Goal: Entertainment & Leisure: Consume media (video, audio)

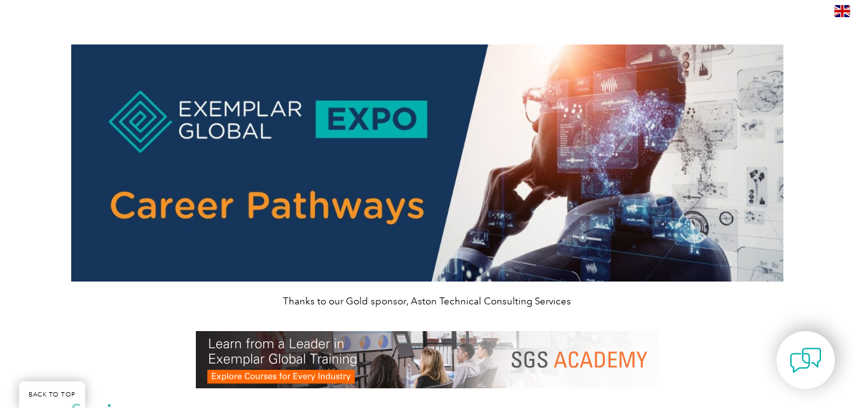
scroll to position [393, 0]
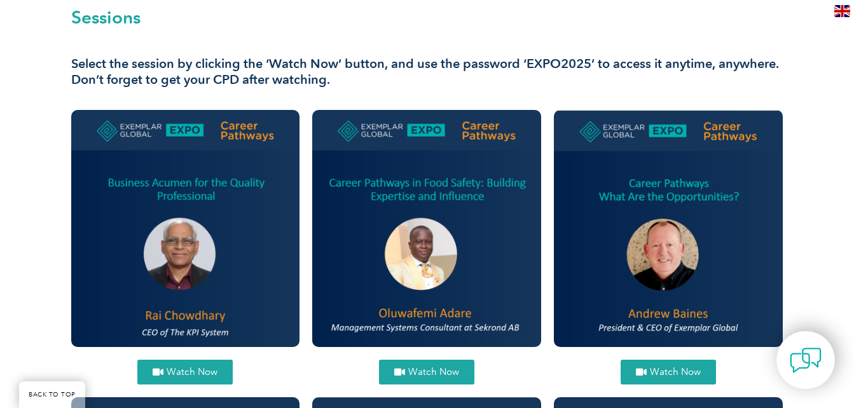
click at [419, 371] on span "Watch Now" at bounding box center [433, 373] width 51 height 10
click at [192, 369] on span "Watch Now" at bounding box center [192, 373] width 51 height 10
click at [662, 373] on span "Watch Now" at bounding box center [675, 373] width 51 height 10
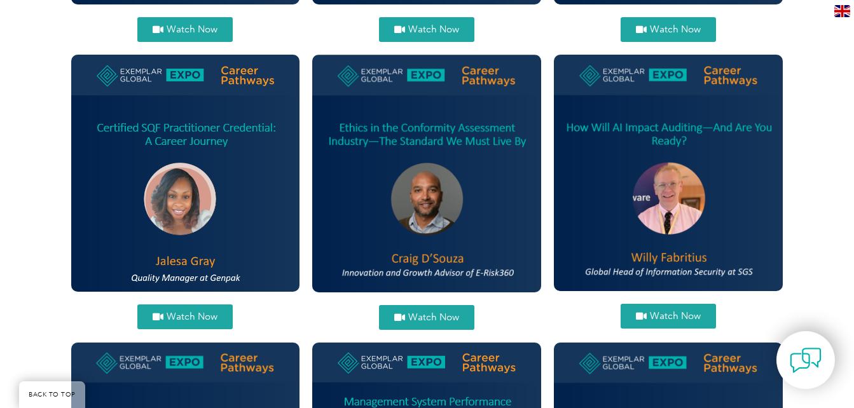
scroll to position [764, 0]
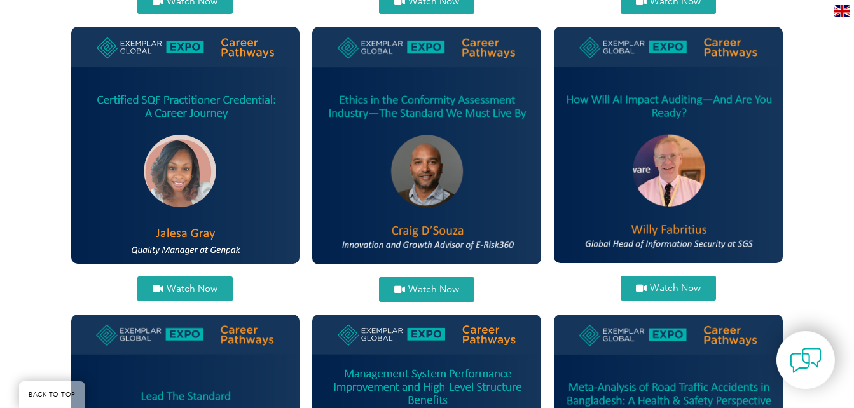
click at [189, 279] on link "Watch Now" at bounding box center [184, 289] width 95 height 25
click at [414, 287] on span "Watch Now" at bounding box center [433, 290] width 51 height 10
click at [663, 284] on span "Watch Now" at bounding box center [675, 289] width 51 height 10
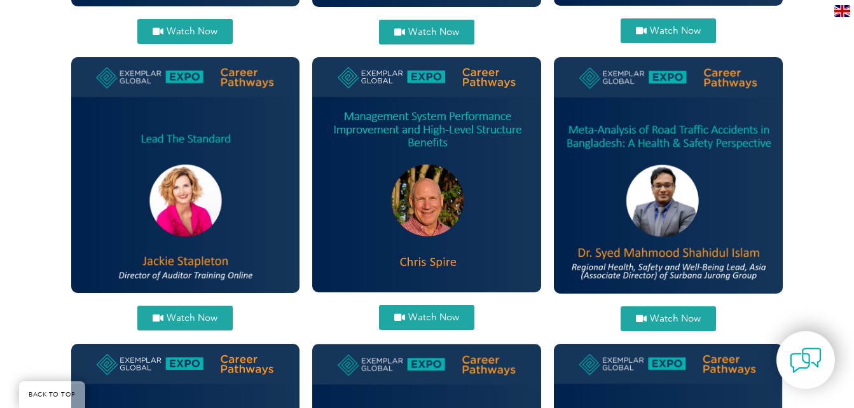
scroll to position [1042, 0]
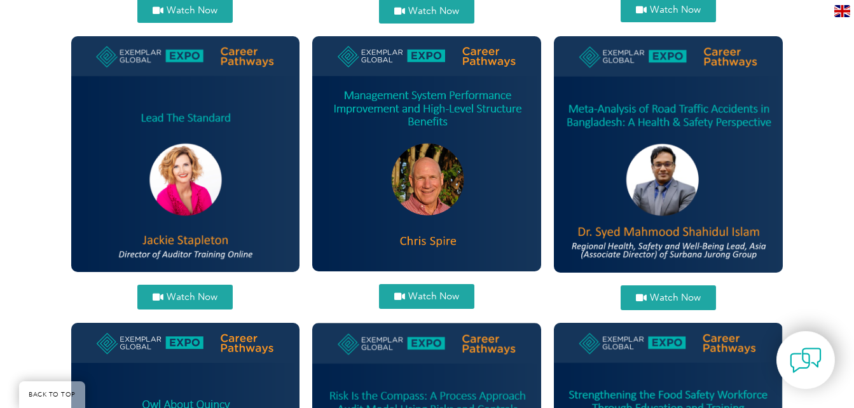
click at [170, 293] on span "Watch Now" at bounding box center [192, 298] width 51 height 10
click at [425, 293] on span "Watch Now" at bounding box center [433, 297] width 51 height 10
click at [661, 298] on span "Watch Now" at bounding box center [675, 298] width 51 height 10
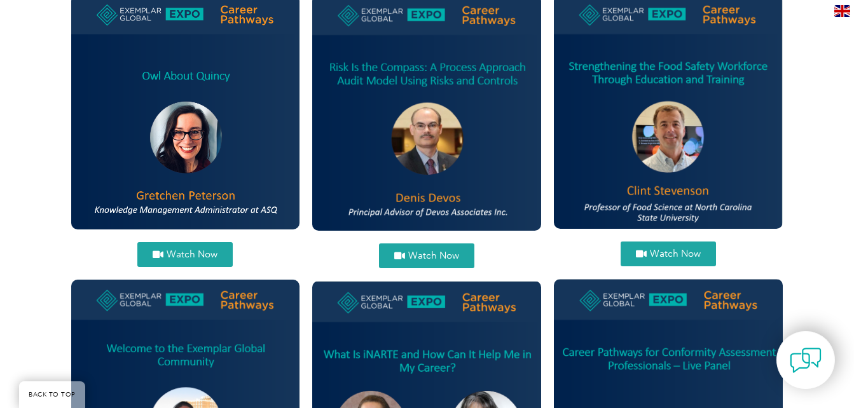
scroll to position [1356, 0]
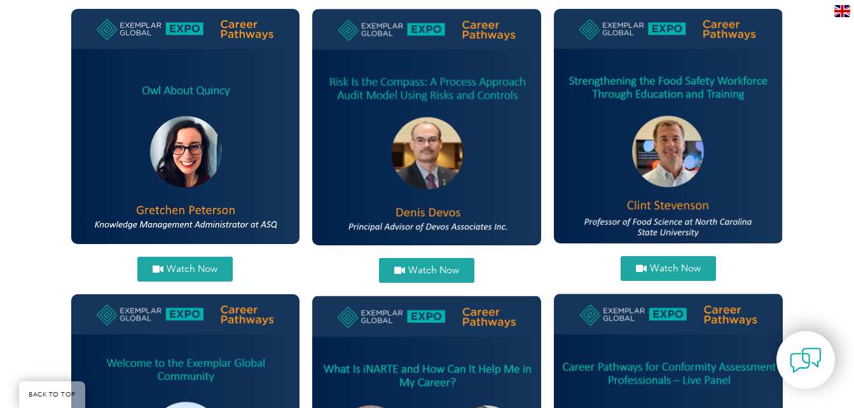
click at [166, 272] on span "Watch Now" at bounding box center [185, 270] width 65 height 10
click at [423, 272] on span "Watch Now" at bounding box center [433, 271] width 51 height 10
click at [670, 267] on span "Watch Now" at bounding box center [675, 269] width 51 height 10
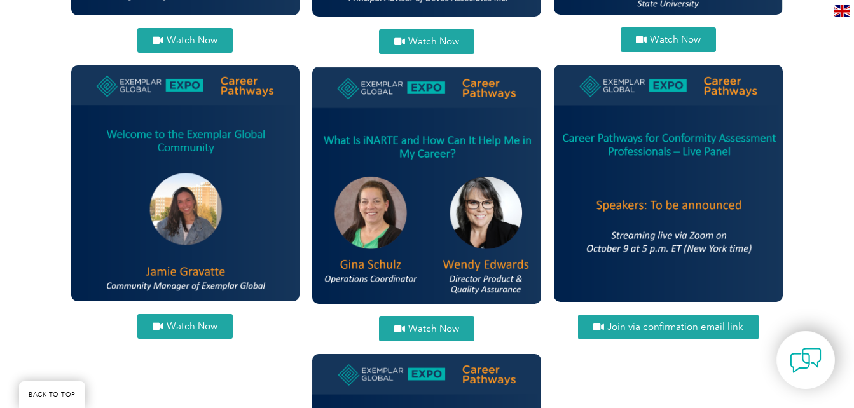
scroll to position [1642, 0]
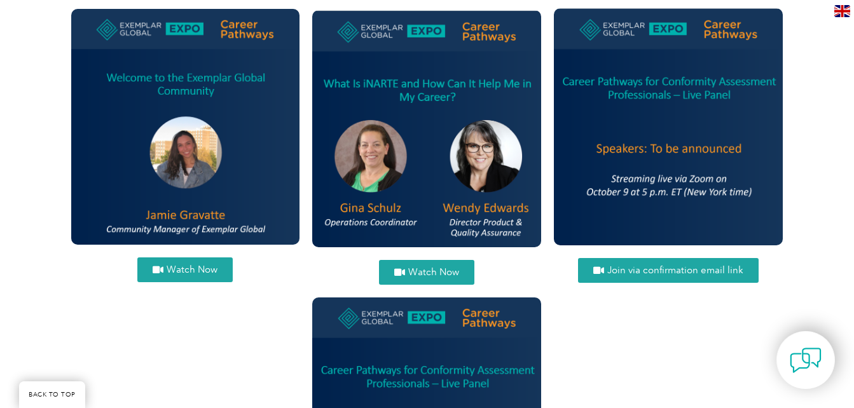
click at [172, 272] on span "Watch Now" at bounding box center [192, 270] width 51 height 10
click at [417, 266] on link "Watch Now" at bounding box center [426, 272] width 95 height 25
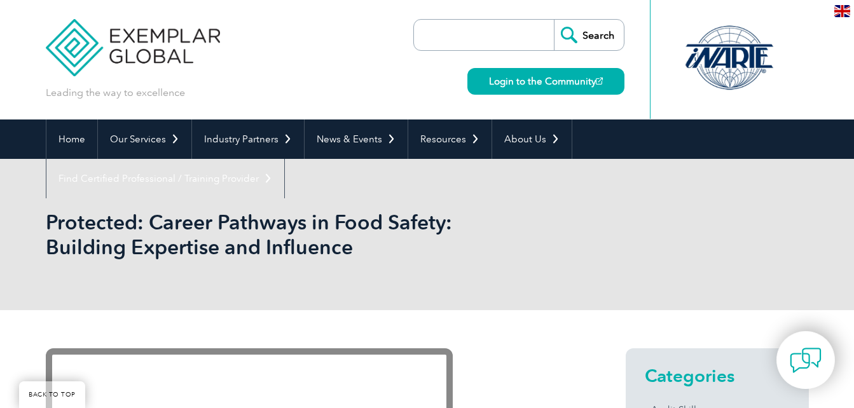
scroll to position [345, 0]
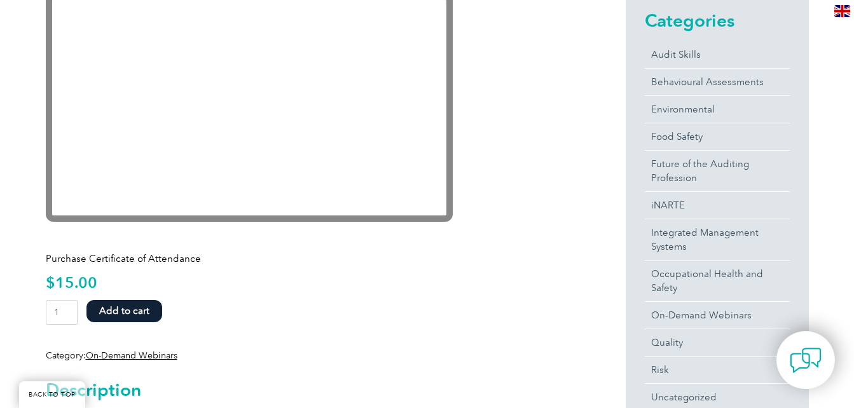
scroll to position [355, 0]
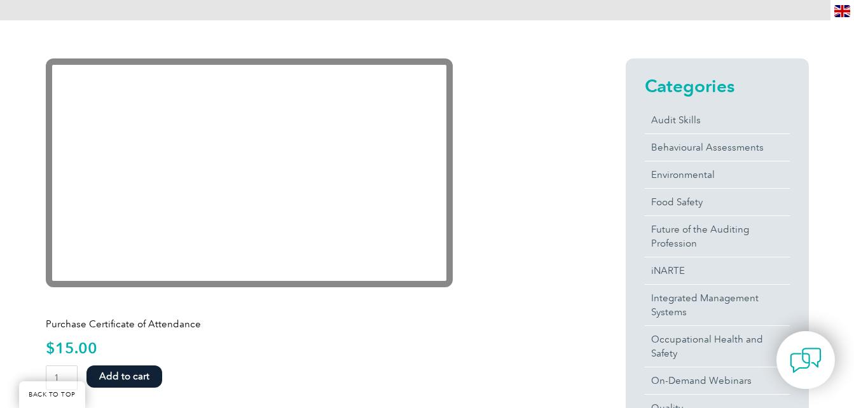
scroll to position [299, 0]
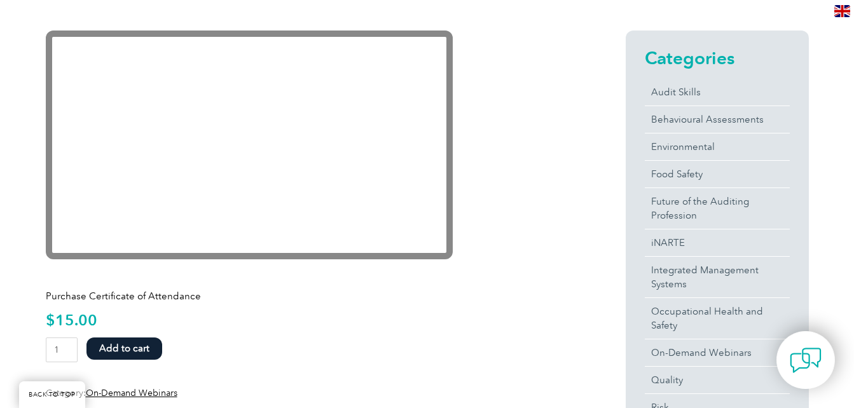
scroll to position [367, 0]
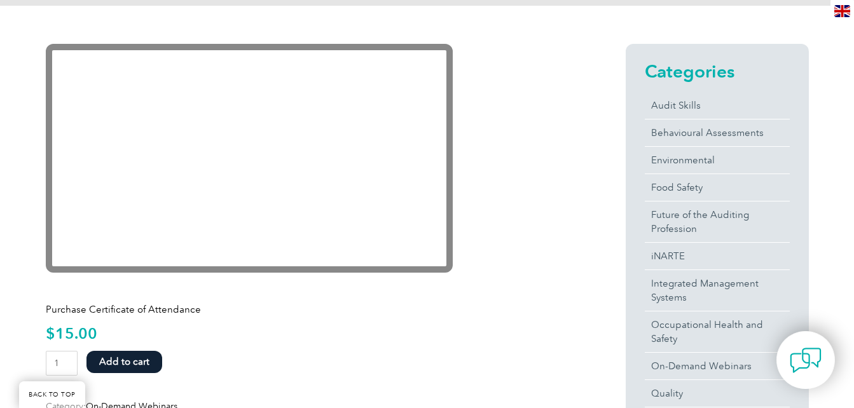
scroll to position [305, 0]
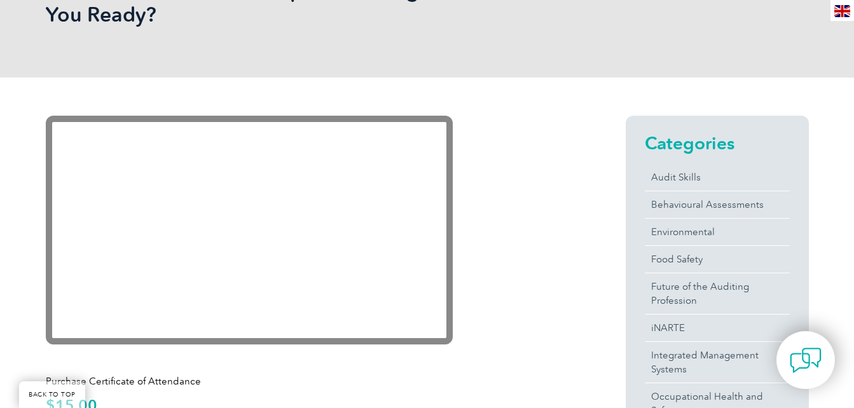
scroll to position [302, 0]
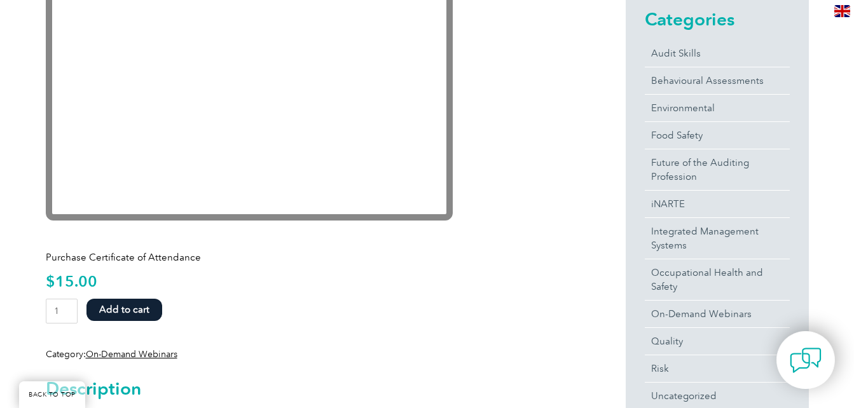
scroll to position [332, 0]
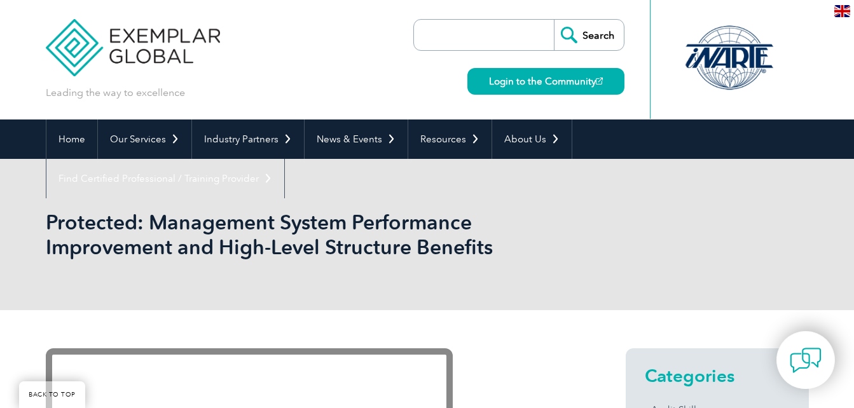
scroll to position [431, 0]
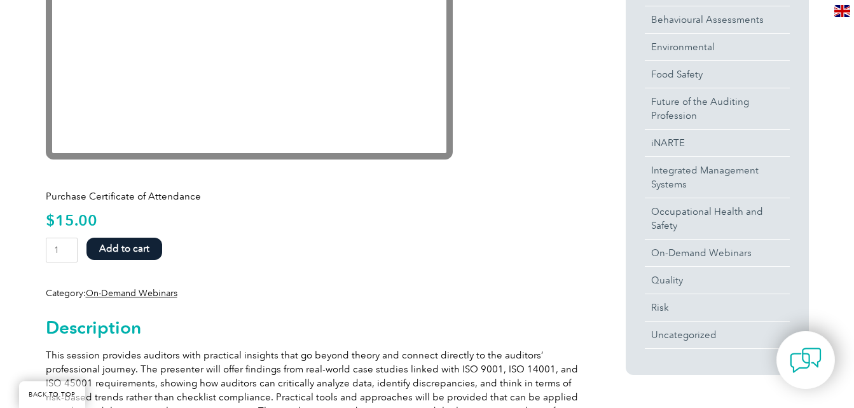
scroll to position [343, 0]
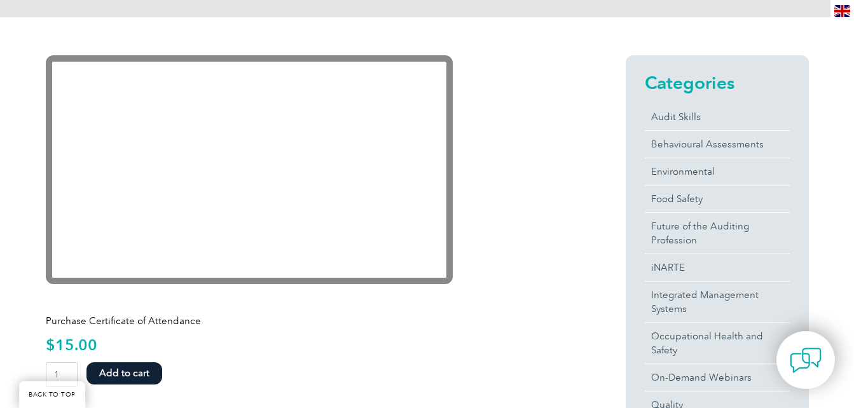
scroll to position [313, 0]
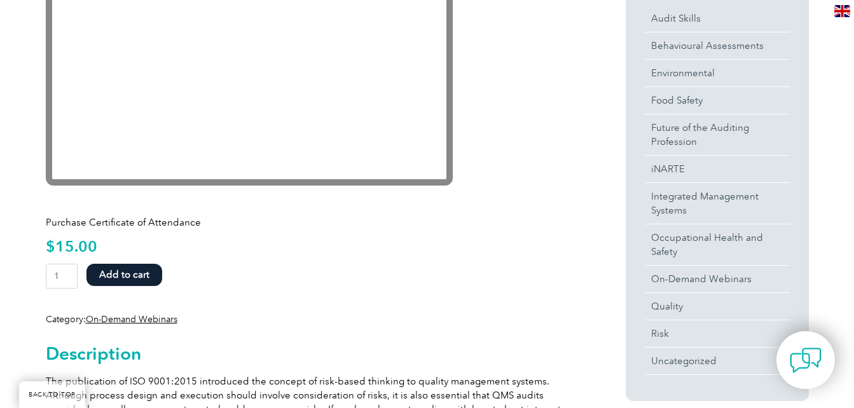
scroll to position [445, 0]
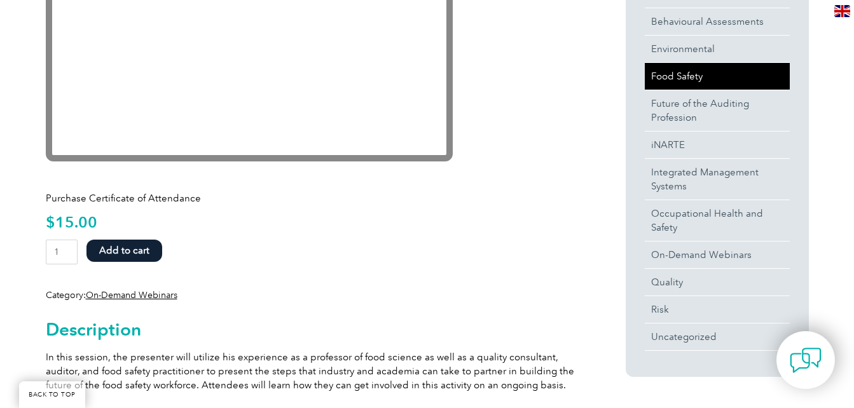
scroll to position [416, 0]
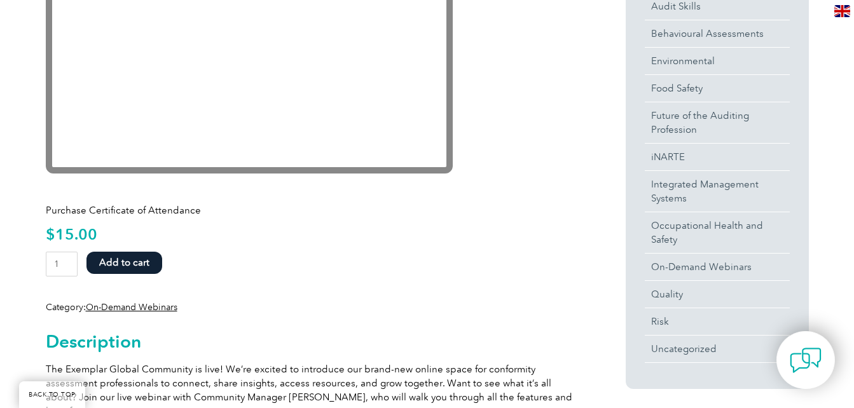
scroll to position [400, 0]
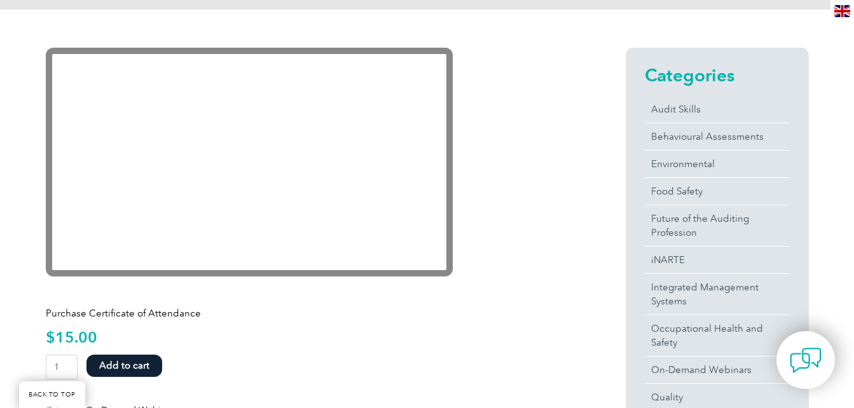
scroll to position [301, 0]
